Goal: Task Accomplishment & Management: Use online tool/utility

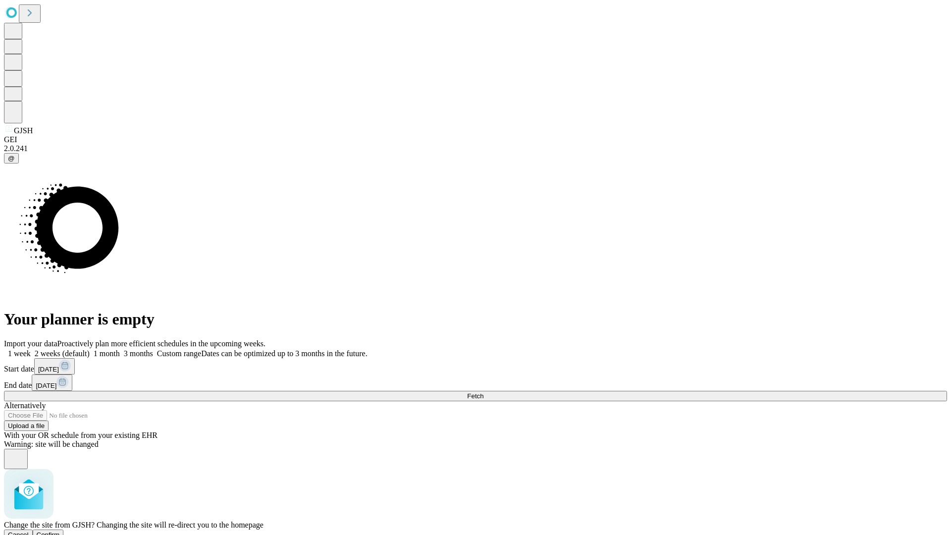
click at [60, 531] on span "Confirm" at bounding box center [48, 534] width 23 height 7
click at [31, 349] on label "1 week" at bounding box center [17, 353] width 27 height 8
click at [484, 392] on span "Fetch" at bounding box center [475, 395] width 16 height 7
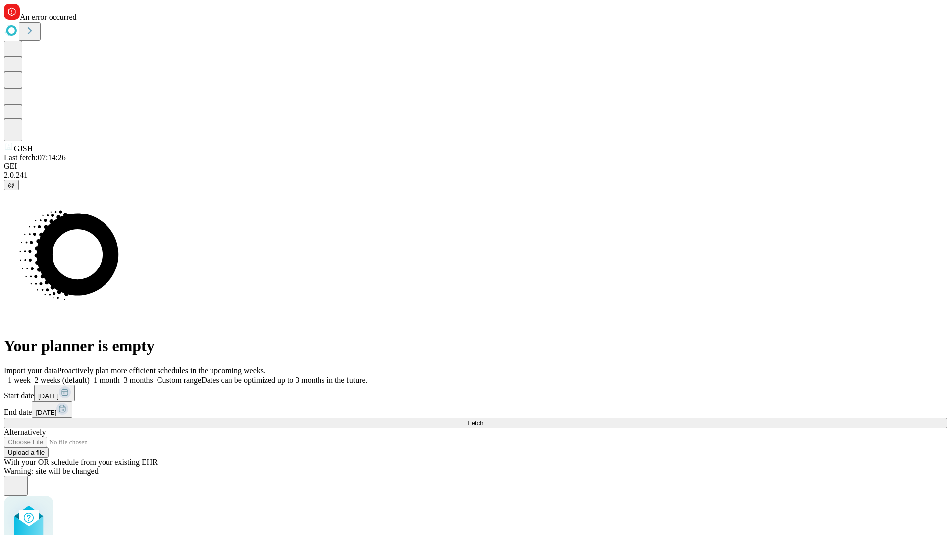
click at [31, 376] on label "1 week" at bounding box center [17, 380] width 27 height 8
click at [484, 419] on span "Fetch" at bounding box center [475, 422] width 16 height 7
click at [31, 376] on label "1 week" at bounding box center [17, 380] width 27 height 8
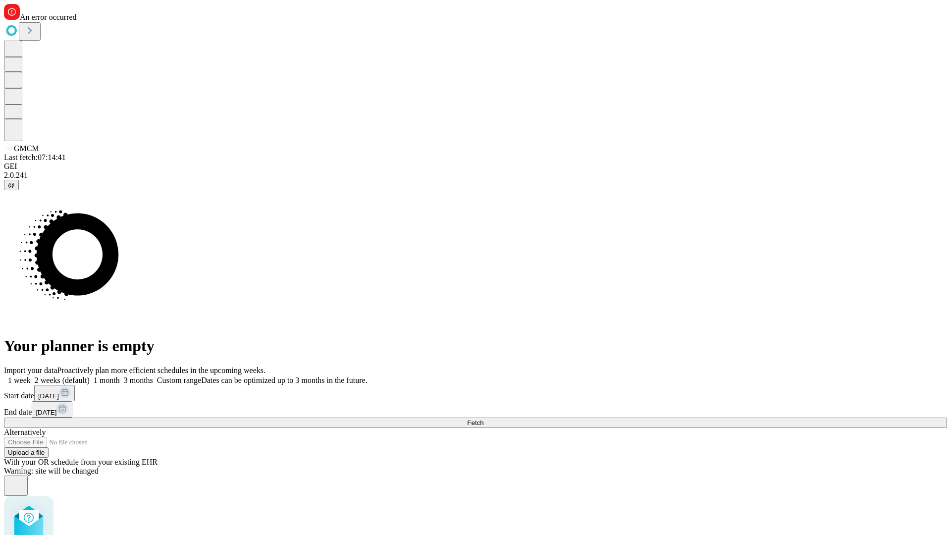
click at [484, 419] on span "Fetch" at bounding box center [475, 422] width 16 height 7
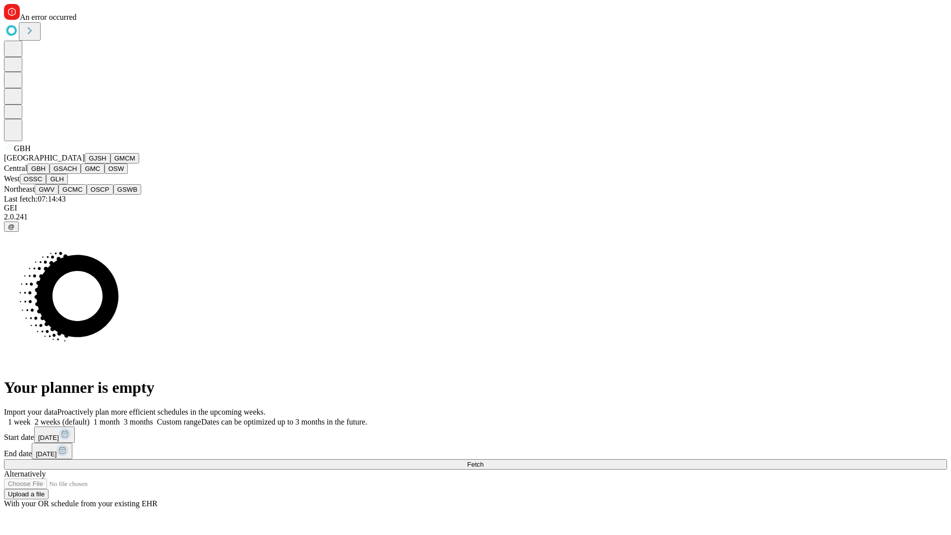
click at [77, 174] on button "GSACH" at bounding box center [65, 168] width 31 height 10
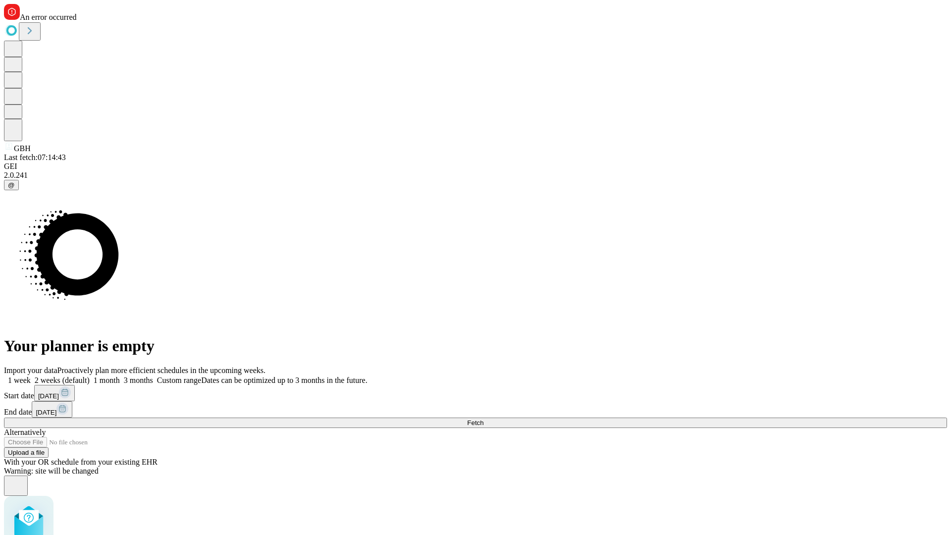
click at [31, 376] on label "1 week" at bounding box center [17, 380] width 27 height 8
click at [484, 419] on span "Fetch" at bounding box center [475, 422] width 16 height 7
click at [31, 376] on label "1 week" at bounding box center [17, 380] width 27 height 8
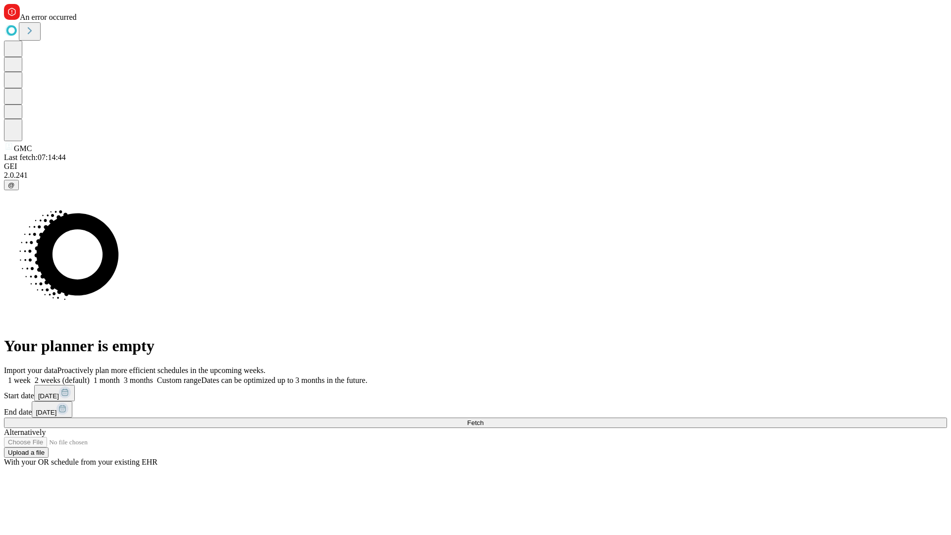
click at [484, 419] on span "Fetch" at bounding box center [475, 422] width 16 height 7
click at [31, 376] on label "1 week" at bounding box center [17, 380] width 27 height 8
click at [484, 419] on span "Fetch" at bounding box center [475, 422] width 16 height 7
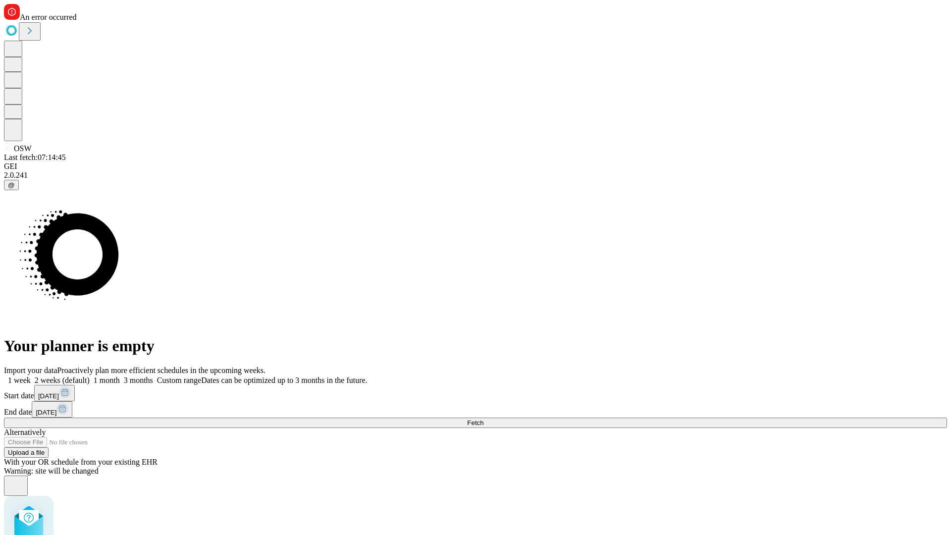
click at [31, 376] on label "1 week" at bounding box center [17, 380] width 27 height 8
click at [484, 419] on span "Fetch" at bounding box center [475, 422] width 16 height 7
click at [31, 376] on label "1 week" at bounding box center [17, 380] width 27 height 8
click at [484, 419] on span "Fetch" at bounding box center [475, 422] width 16 height 7
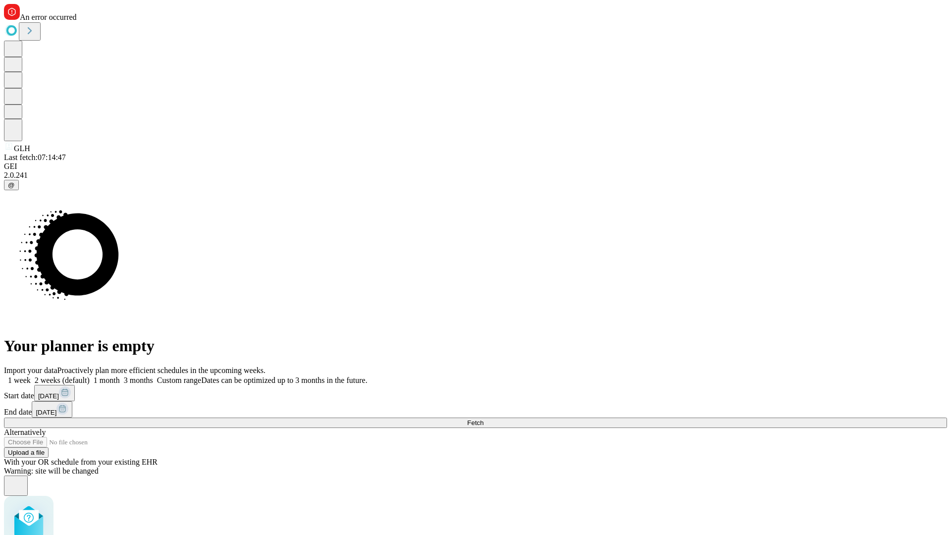
click at [31, 376] on label "1 week" at bounding box center [17, 380] width 27 height 8
click at [484, 419] on span "Fetch" at bounding box center [475, 422] width 16 height 7
click at [31, 376] on label "1 week" at bounding box center [17, 380] width 27 height 8
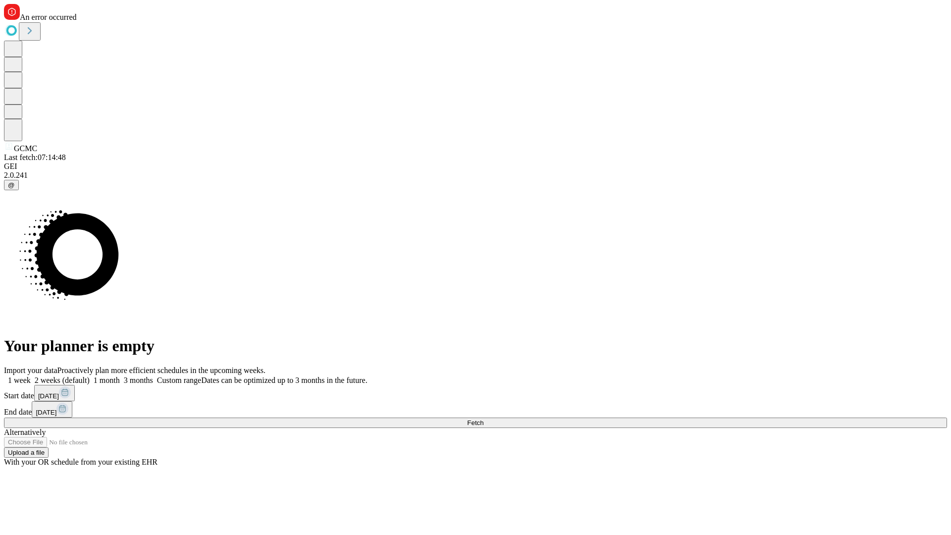
click at [484, 419] on span "Fetch" at bounding box center [475, 422] width 16 height 7
click at [31, 376] on label "1 week" at bounding box center [17, 380] width 27 height 8
click at [484, 419] on span "Fetch" at bounding box center [475, 422] width 16 height 7
